Goal: Task Accomplishment & Management: Complete application form

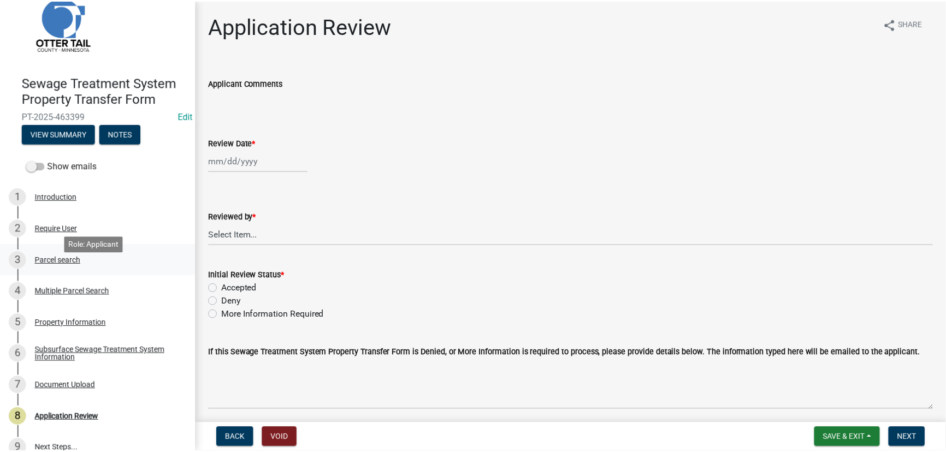
scroll to position [46, 0]
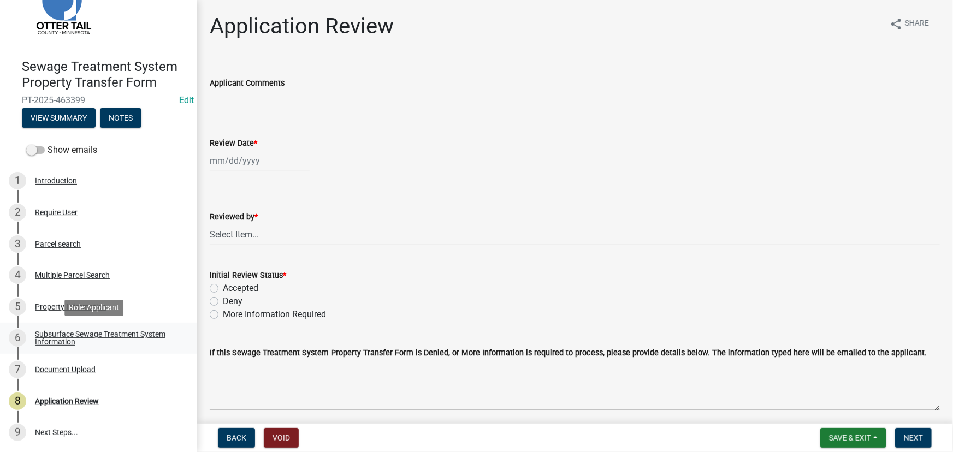
click at [95, 333] on div "Subsurface Sewage Treatment System Information" at bounding box center [107, 338] width 144 height 15
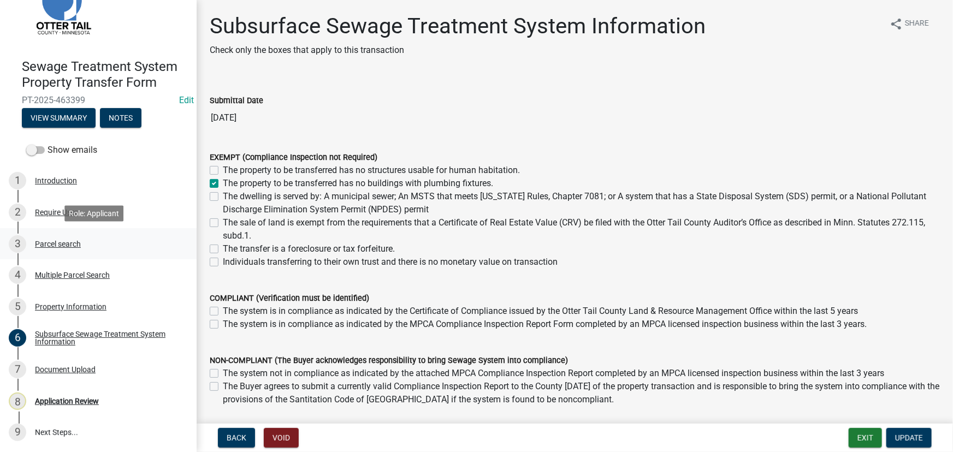
click at [69, 235] on div "3 Parcel search" at bounding box center [94, 243] width 170 height 17
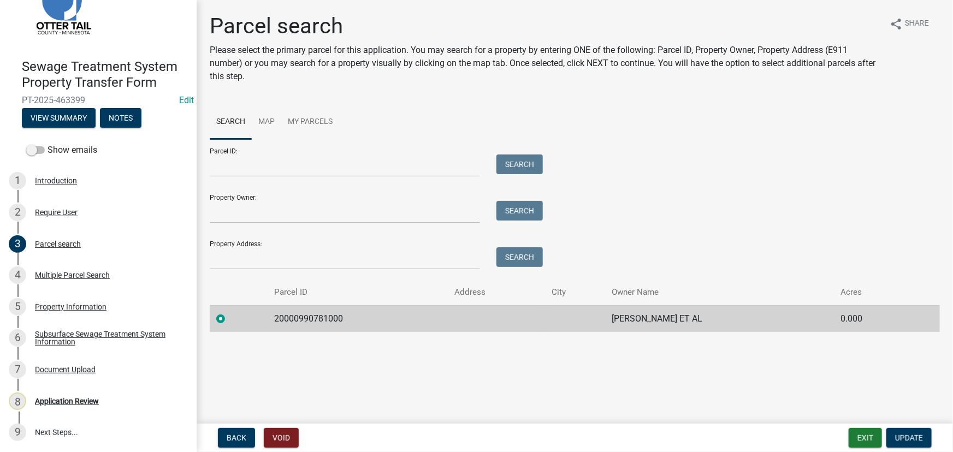
click at [292, 316] on td "20000990781000" at bounding box center [358, 318] width 180 height 27
copy td "20000990781000"
click at [86, 402] on div "Application Review" at bounding box center [67, 402] width 64 height 8
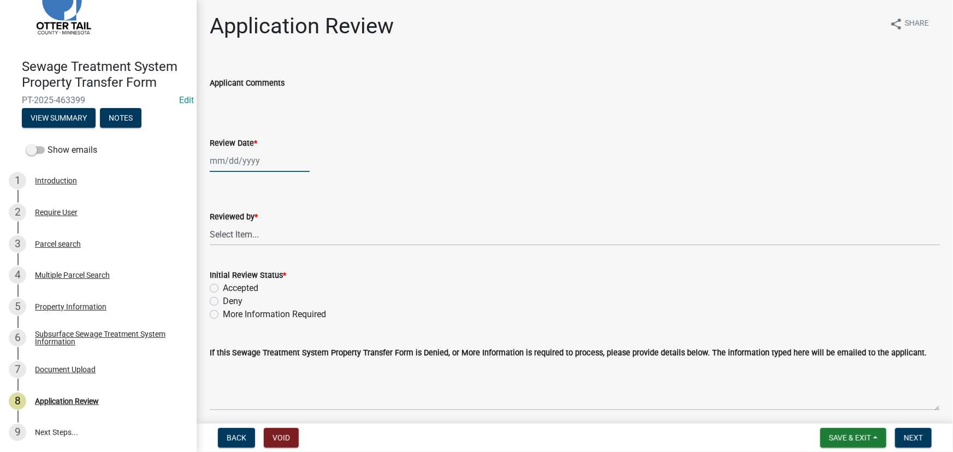
click at [265, 154] on div at bounding box center [260, 161] width 100 height 22
select select "8"
select select "2025"
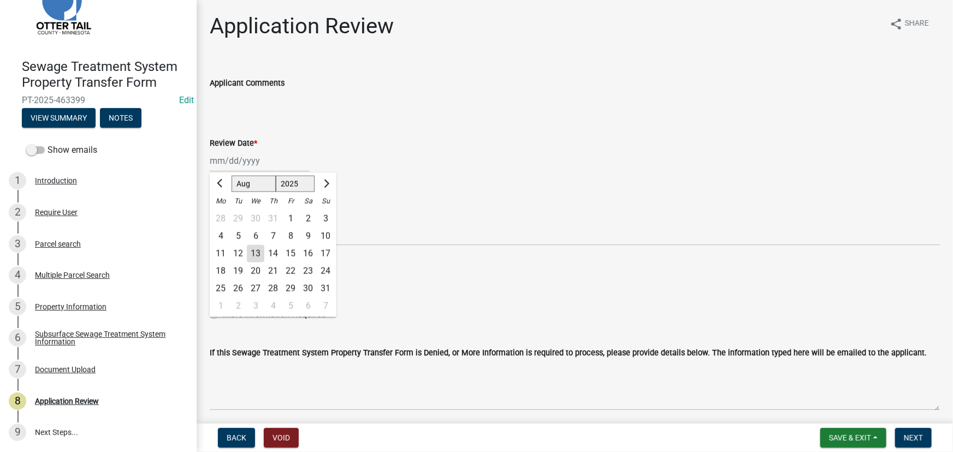
click at [261, 250] on div "13" at bounding box center [255, 253] width 17 height 17
type input "[DATE]"
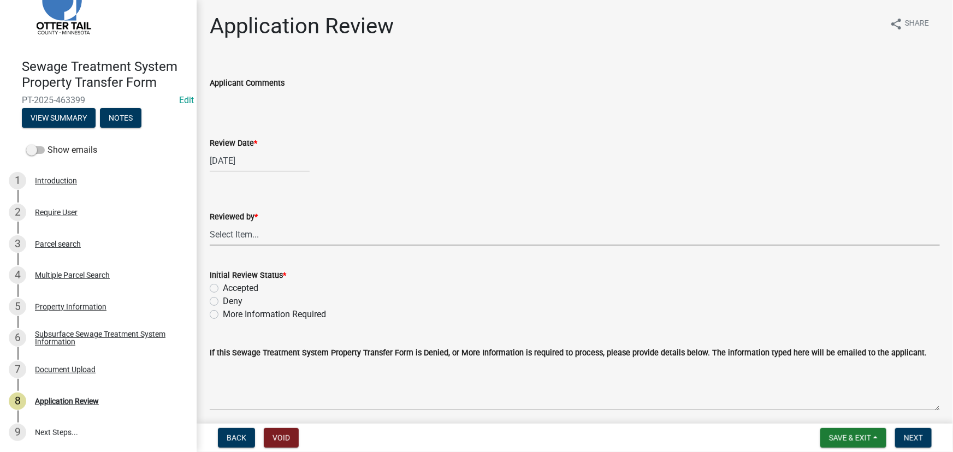
click at [260, 240] on select "Select Item... [PERSON_NAME] [PERSON_NAME] [PERSON_NAME] [PERSON_NAME] [PERSON_…" at bounding box center [575, 234] width 730 height 22
click at [210, 223] on select "Select Item... [PERSON_NAME] [PERSON_NAME] [PERSON_NAME] [PERSON_NAME] [PERSON_…" at bounding box center [575, 234] width 730 height 22
select select "190fd4c8-42ef-492b-a4a0-a0213555944c"
click at [244, 287] on label "Accepted" at bounding box center [241, 288] width 36 height 13
click at [230, 287] on input "Accepted" at bounding box center [226, 285] width 7 height 7
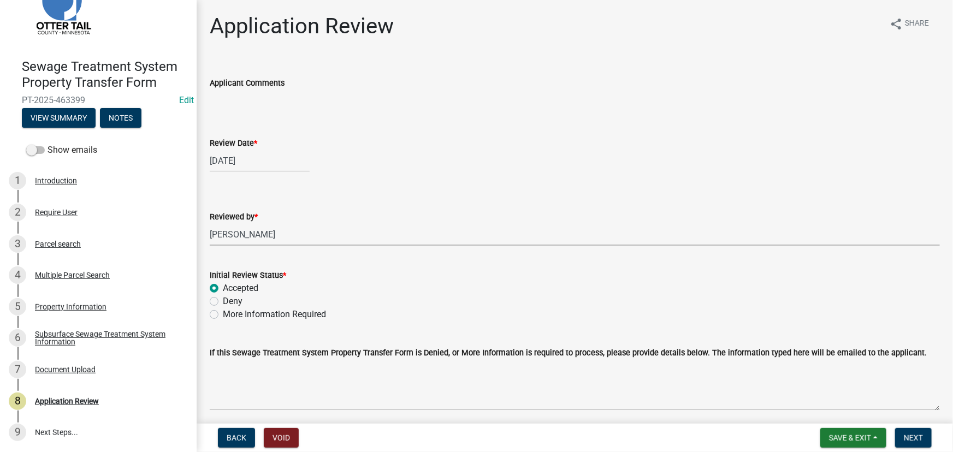
radio input "true"
click at [914, 438] on span "Next" at bounding box center [913, 438] width 19 height 9
